Goal: Task Accomplishment & Management: Manage account settings

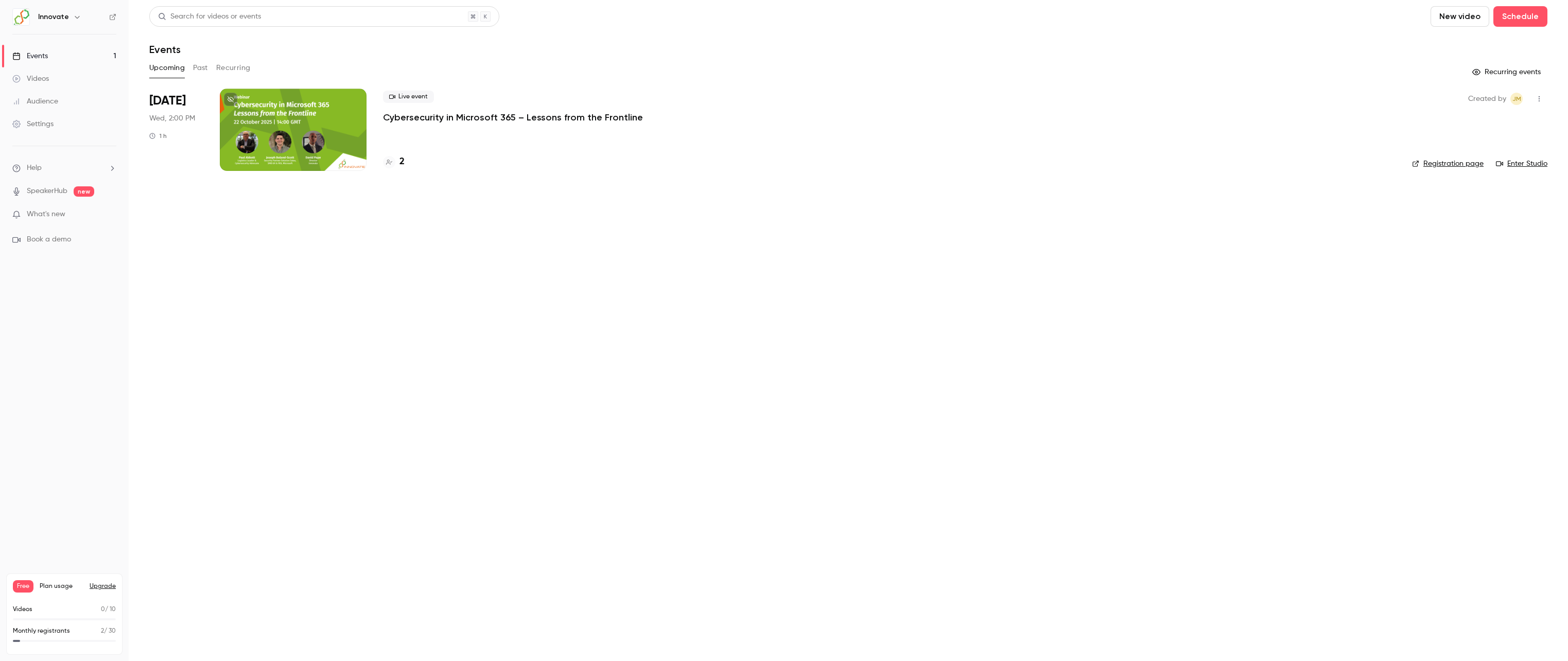
click at [509, 120] on p "Cybersecurity in Microsoft 365 – Lessons from the Frontline" at bounding box center [513, 117] width 260 height 12
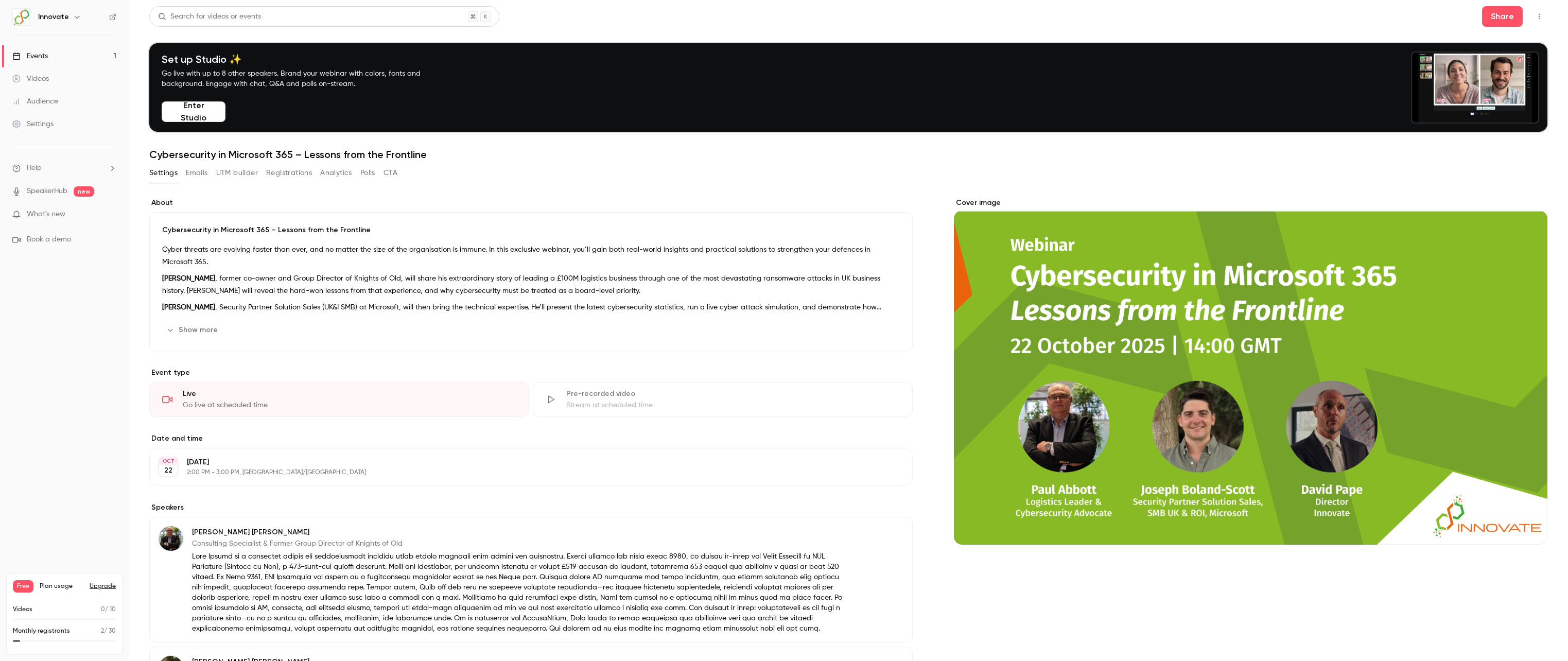
scroll to position [201, 0]
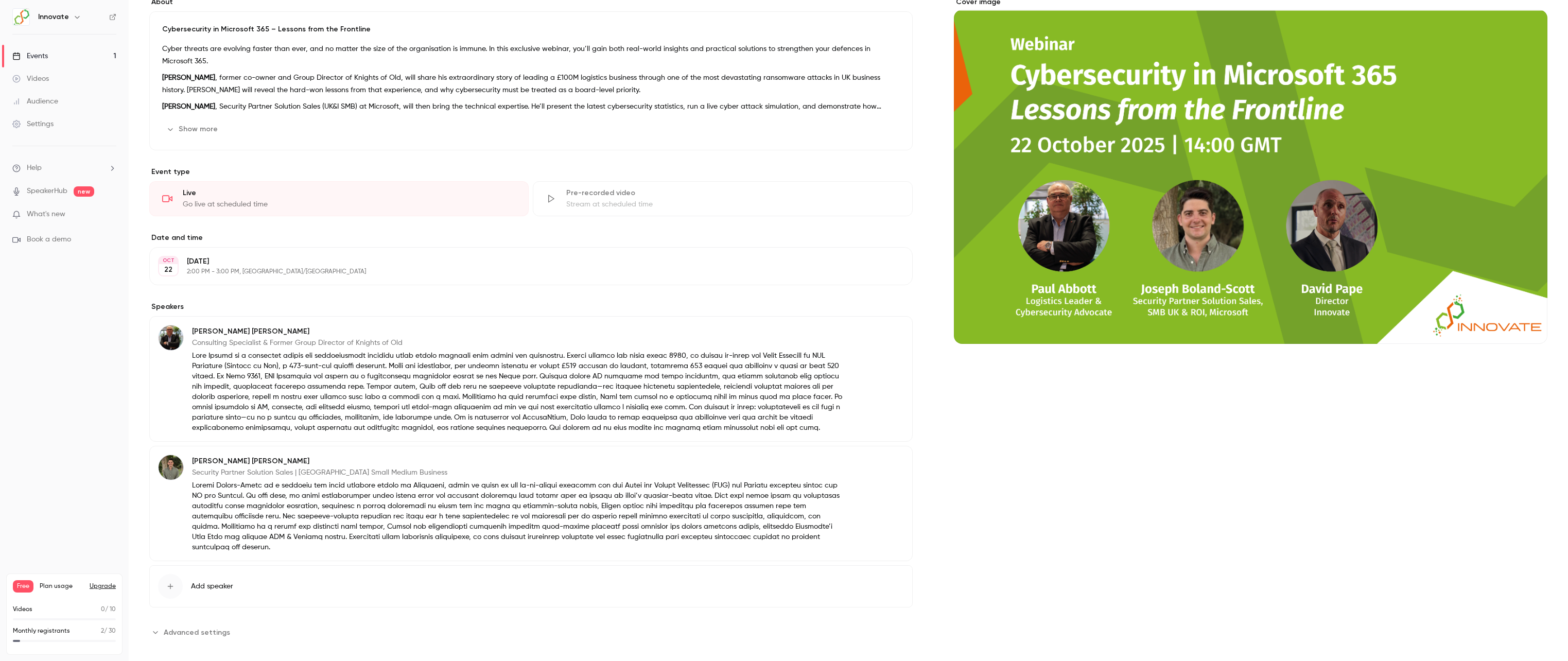
click at [94, 637] on div "Monthly registrants 2 / 30" at bounding box center [64, 635] width 103 height 16
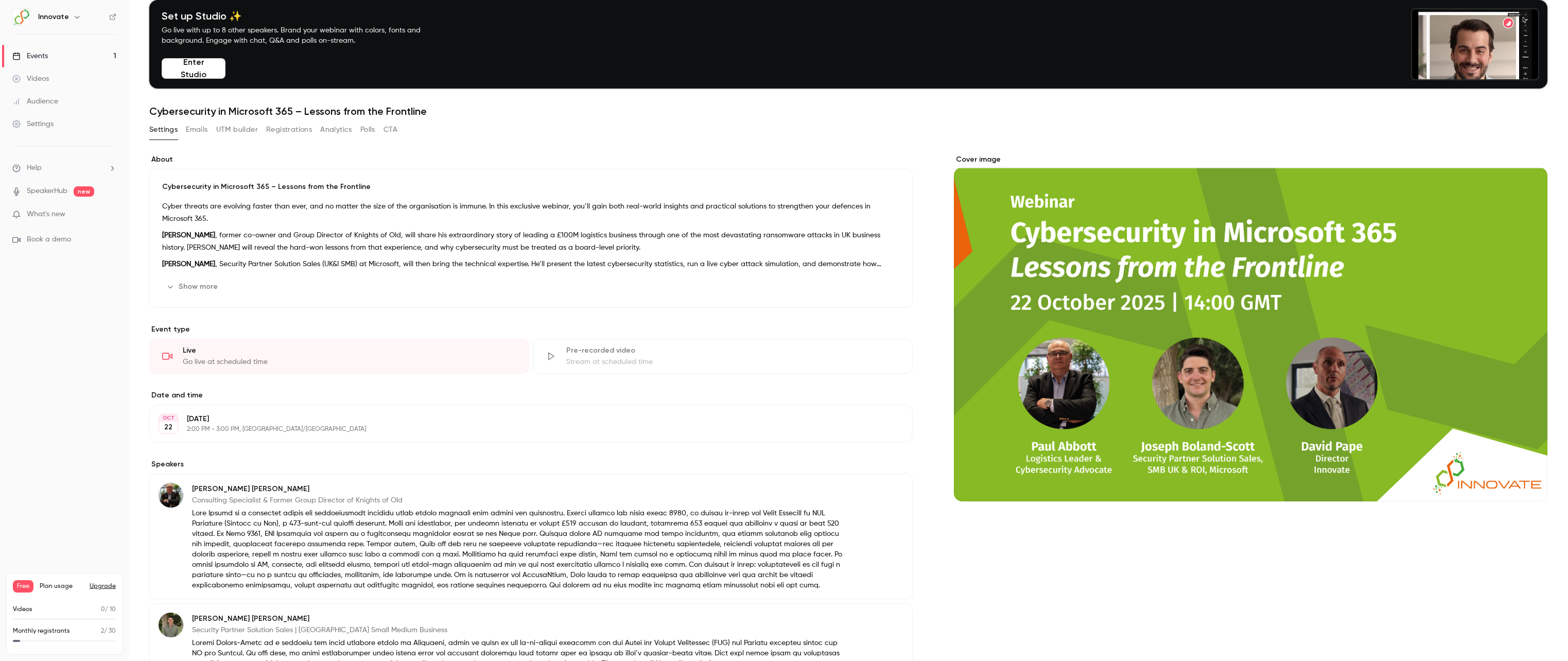
scroll to position [0, 0]
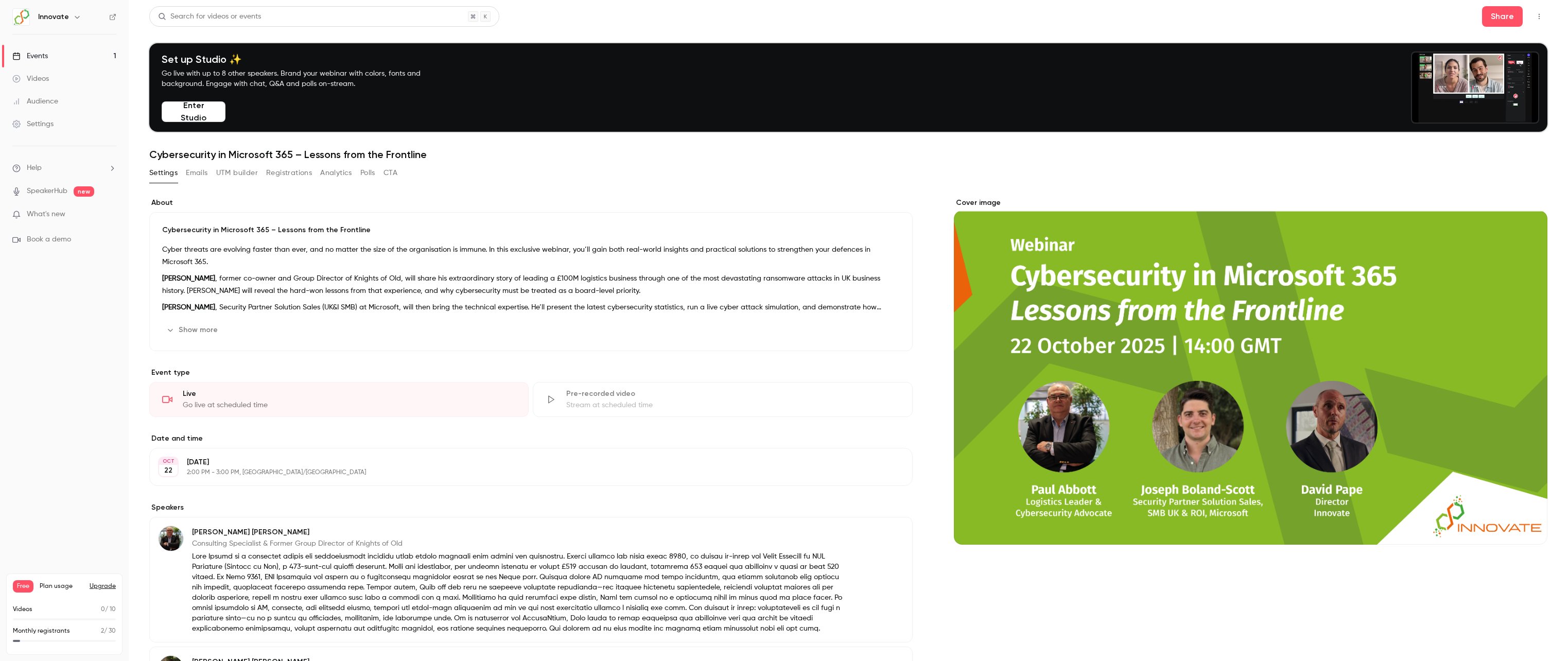
click at [89, 217] on p "What's new" at bounding box center [56, 214] width 87 height 11
click at [472, 463] on div at bounding box center [784, 330] width 1568 height 661
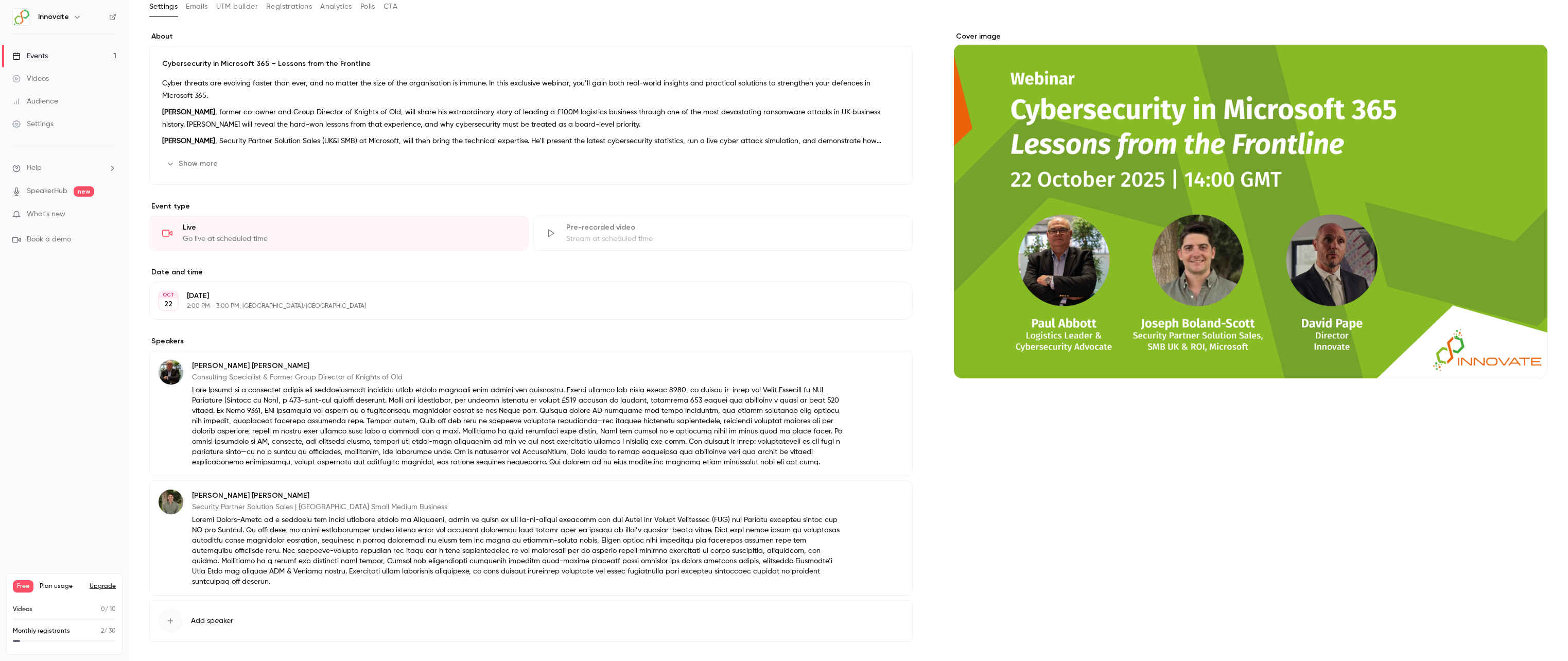
scroll to position [201, 0]
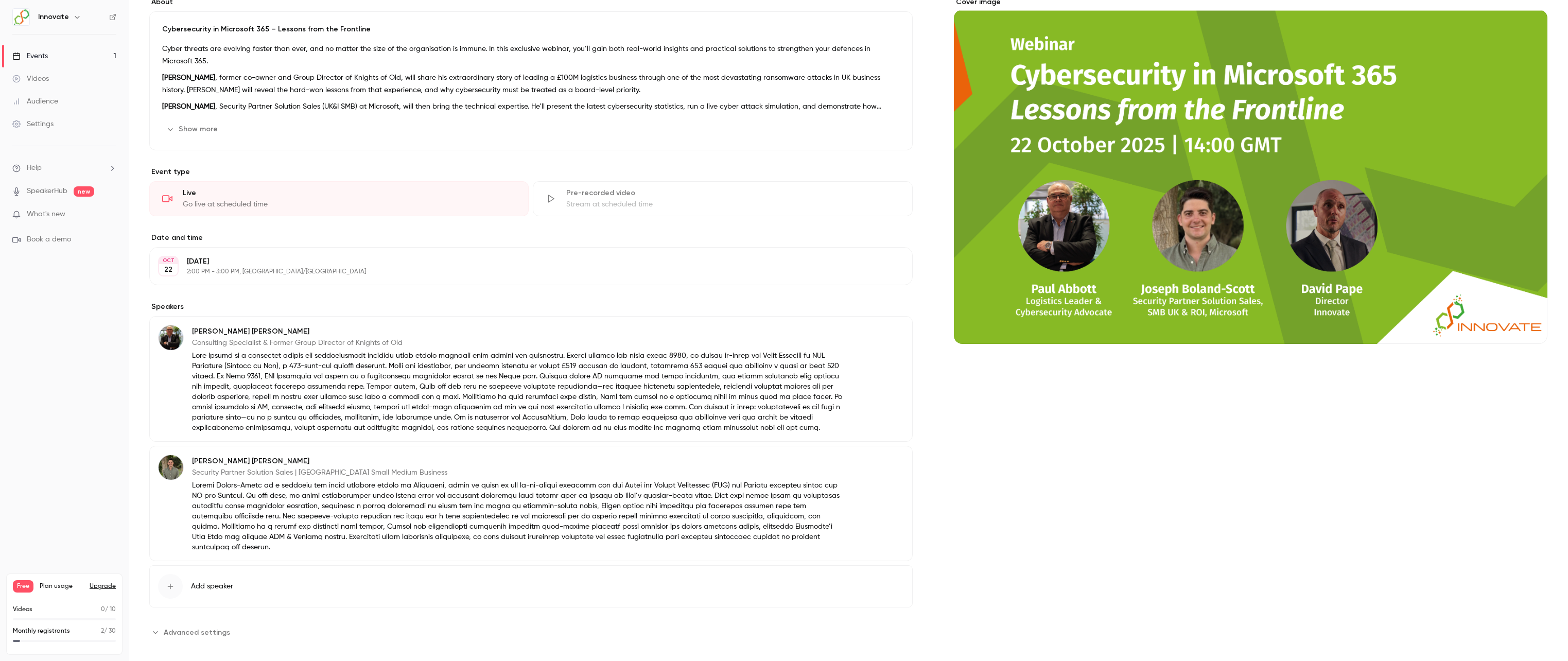
click at [212, 288] on div "About Cybersecurity in Microsoft 365 – Lessons from the Frontline Cyber threats…" at bounding box center [531, 319] width 763 height 644
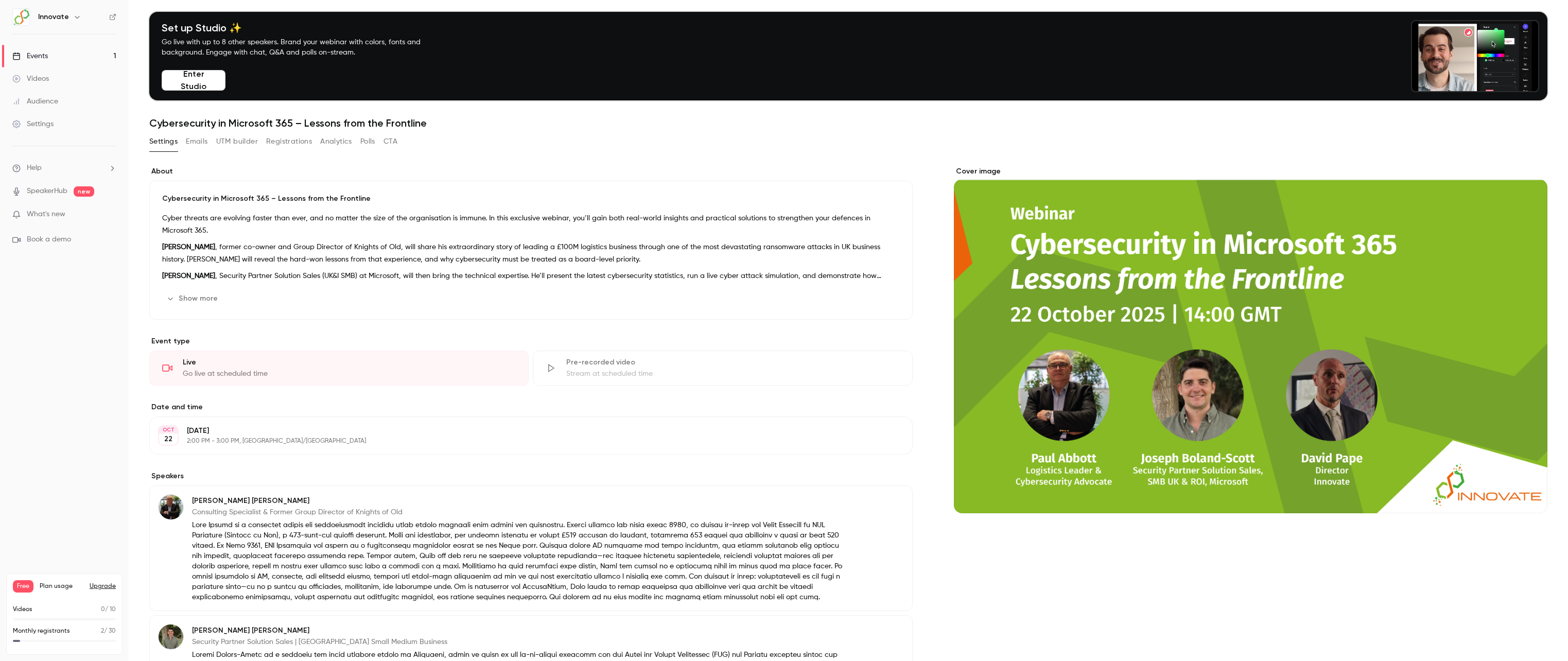
scroll to position [0, 0]
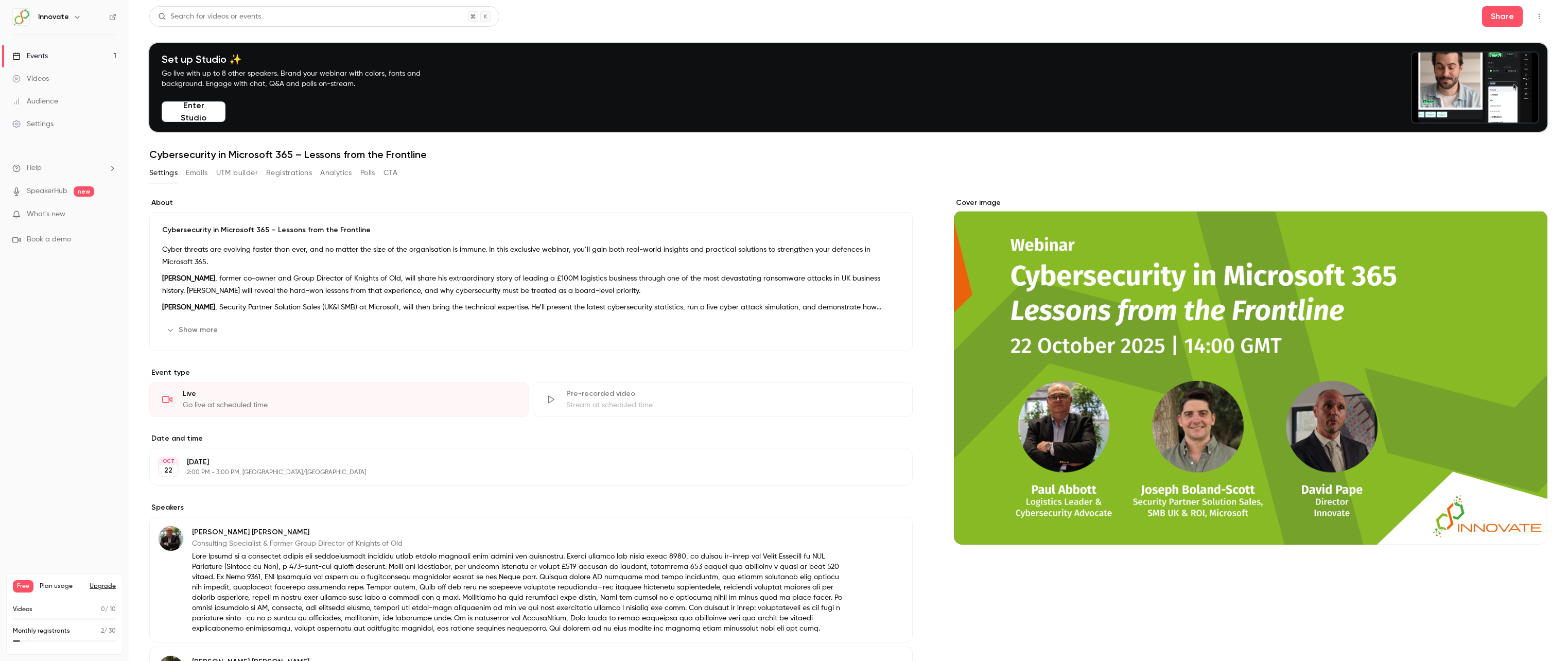
click at [292, 177] on button "Registrations" at bounding box center [289, 173] width 46 height 16
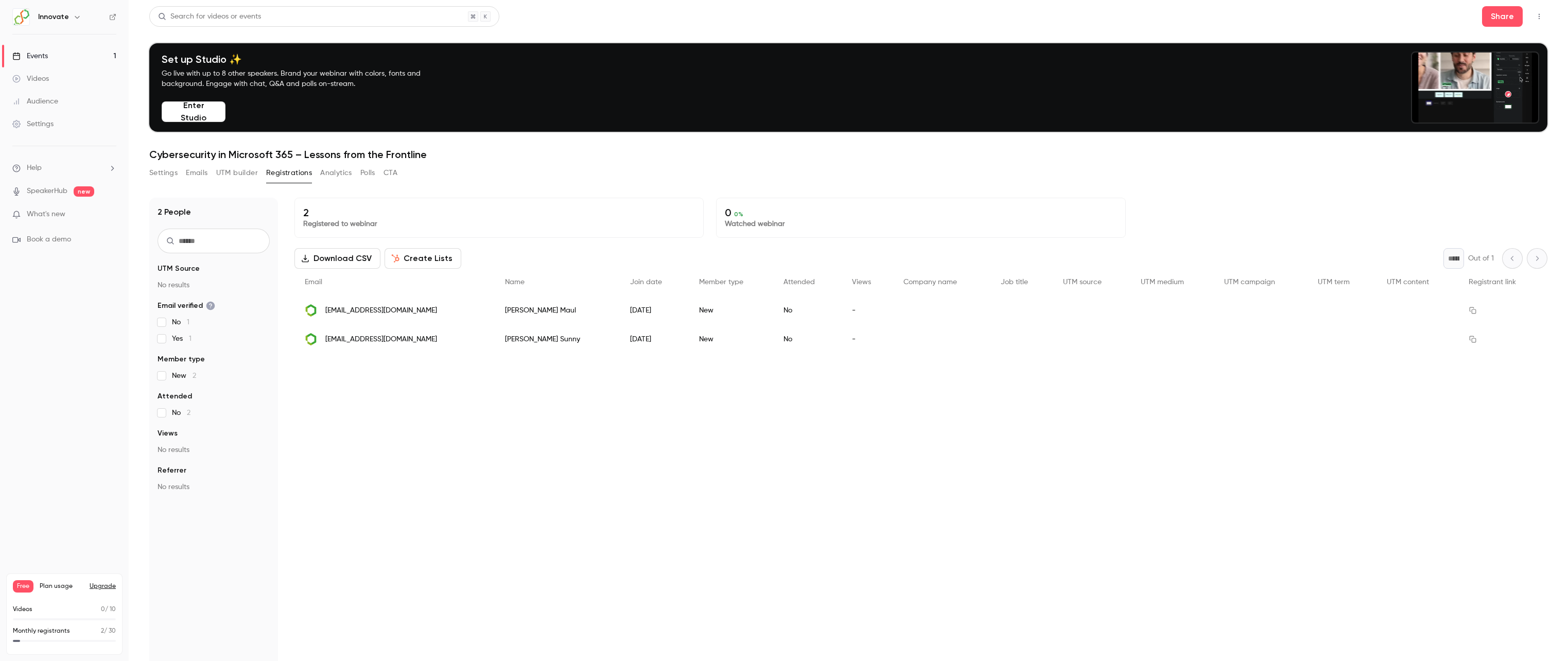
click at [243, 171] on button "UTM builder" at bounding box center [236, 173] width 41 height 16
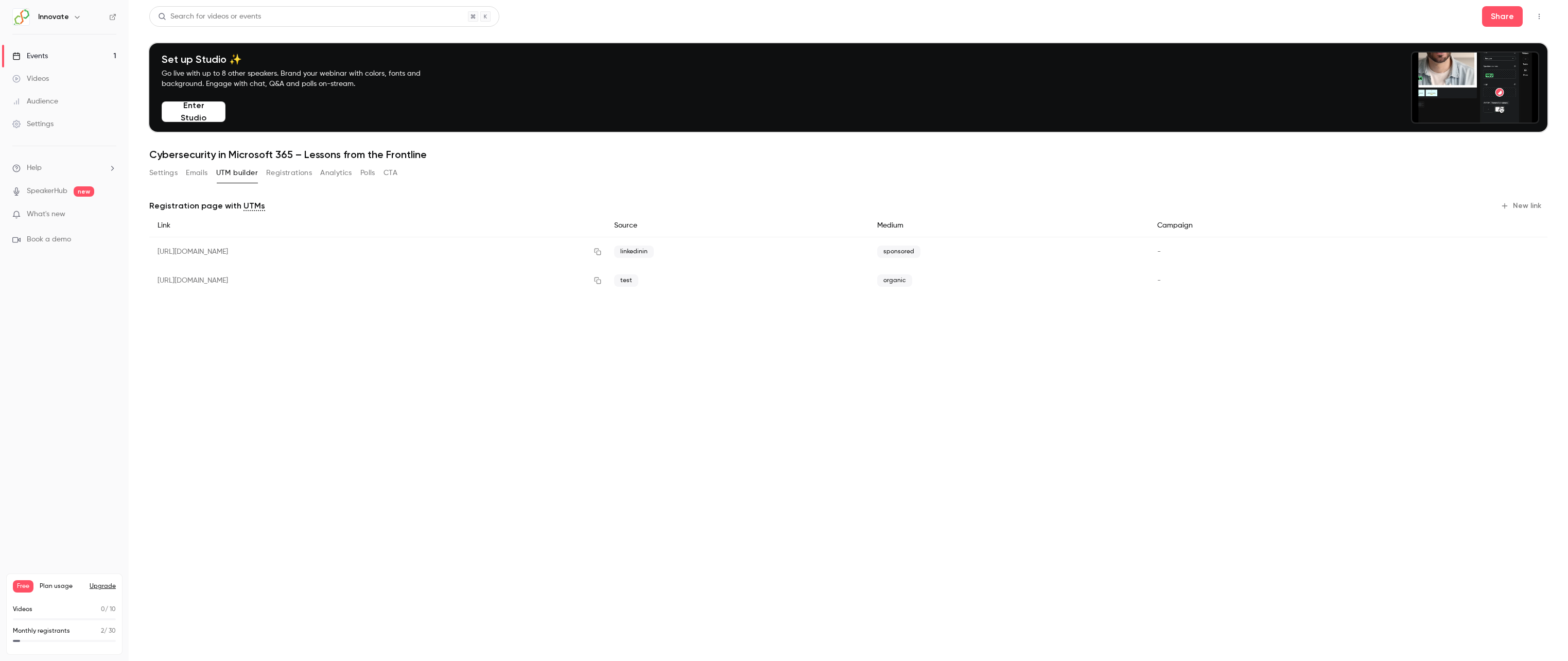
click at [202, 175] on button "Emails" at bounding box center [196, 173] width 22 height 16
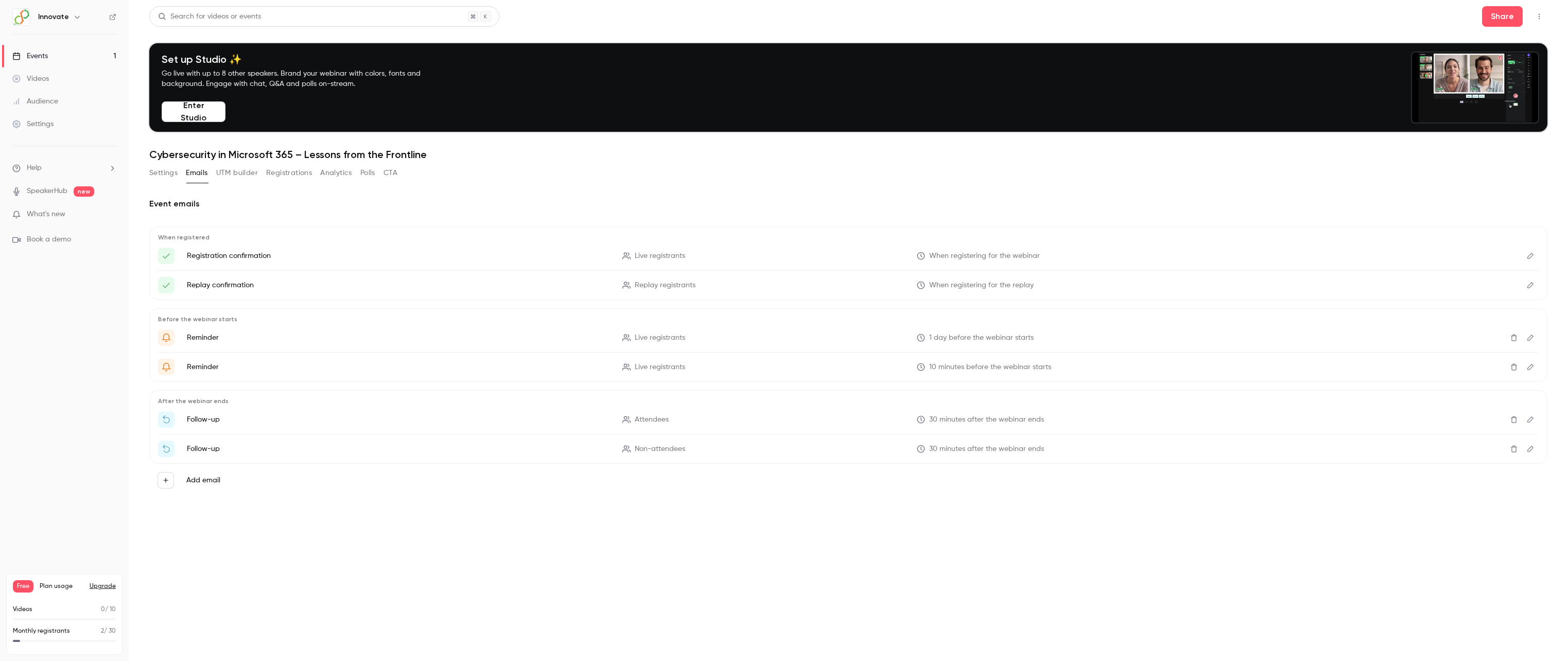
click at [296, 172] on button "Registrations" at bounding box center [289, 173] width 46 height 16
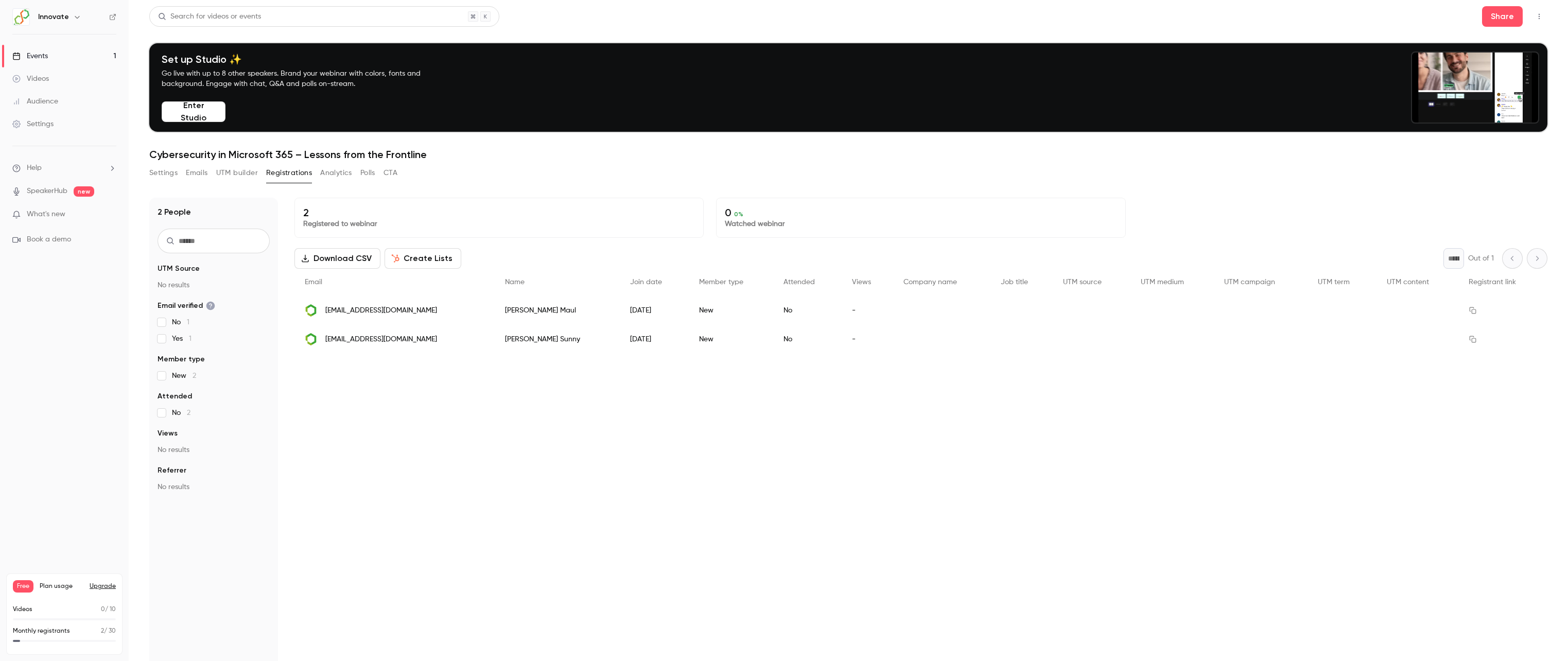
click at [342, 173] on button "Analytics" at bounding box center [336, 173] width 32 height 16
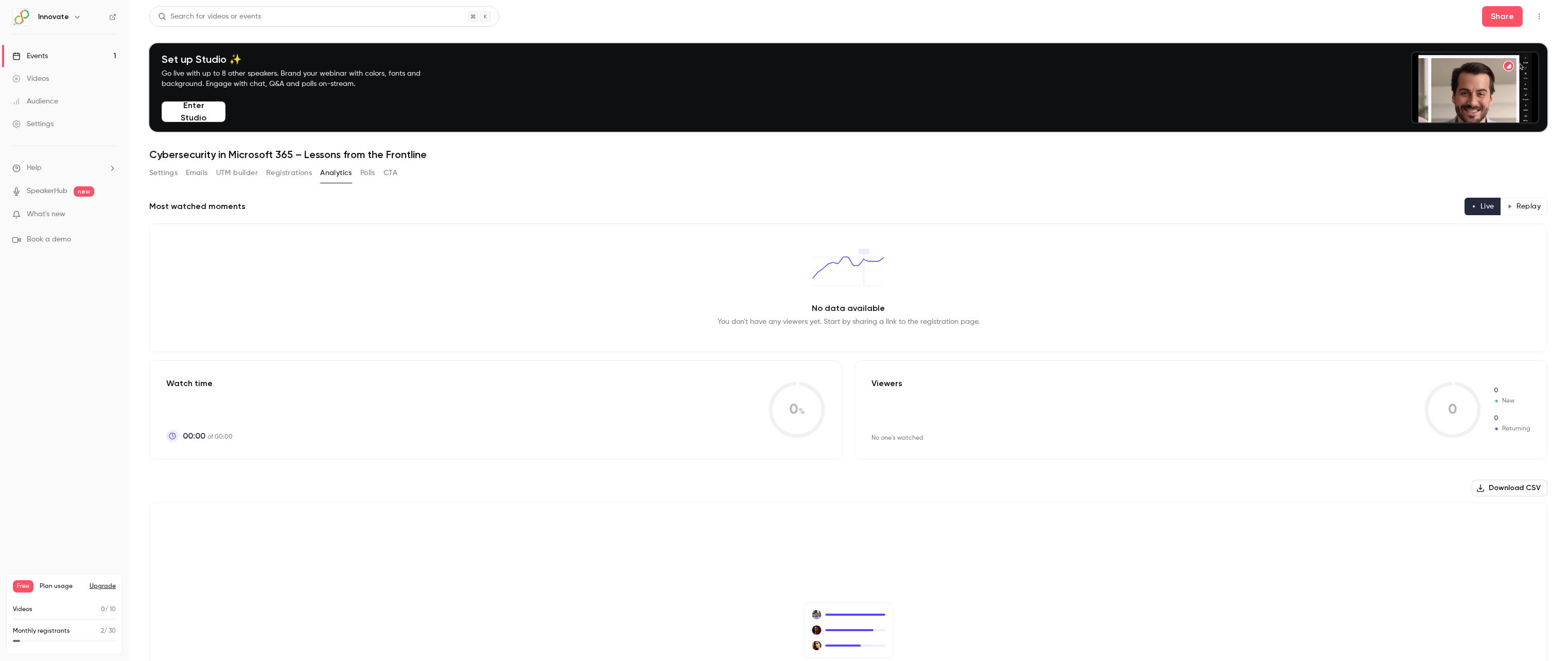
click at [361, 171] on button "Polls" at bounding box center [368, 173] width 15 height 16
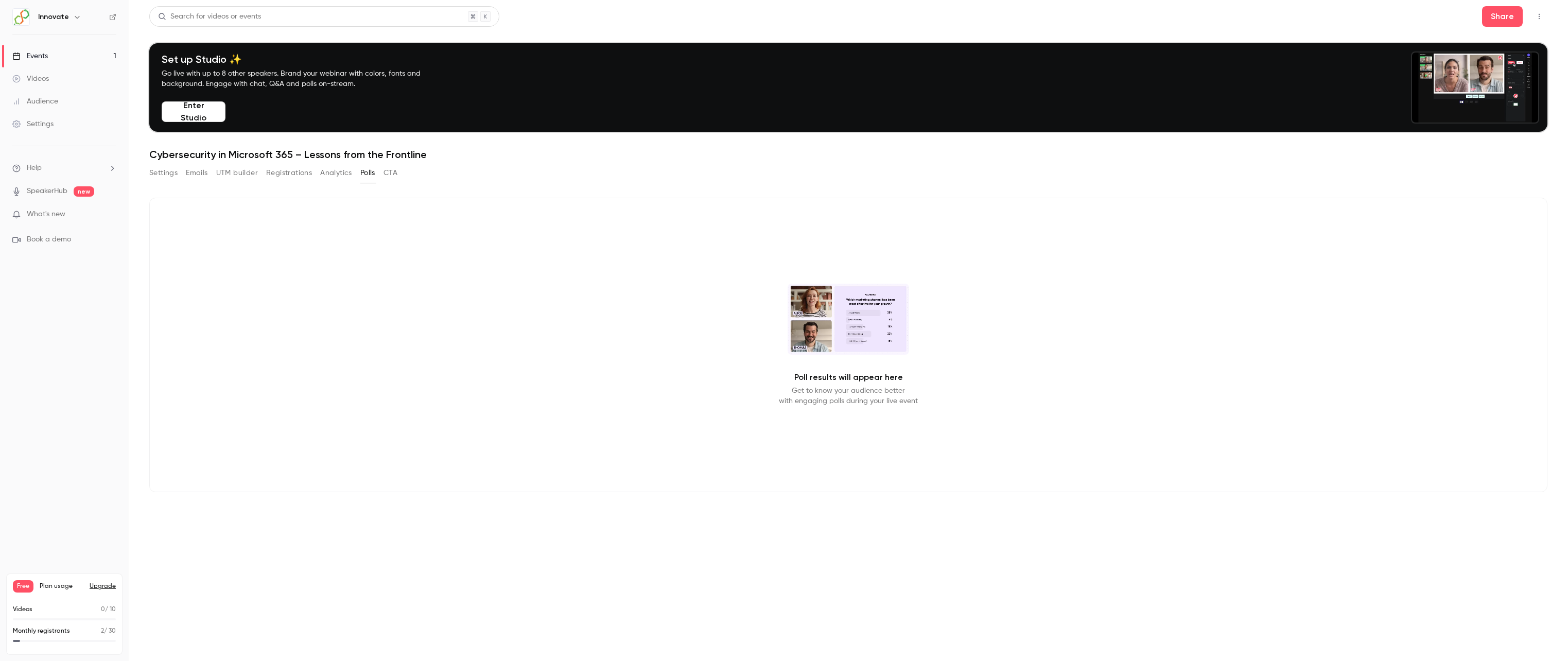
click at [171, 173] on button "Settings" at bounding box center [163, 173] width 28 height 16
